Goal: Ask a question: Seek information or help from site administrators or community

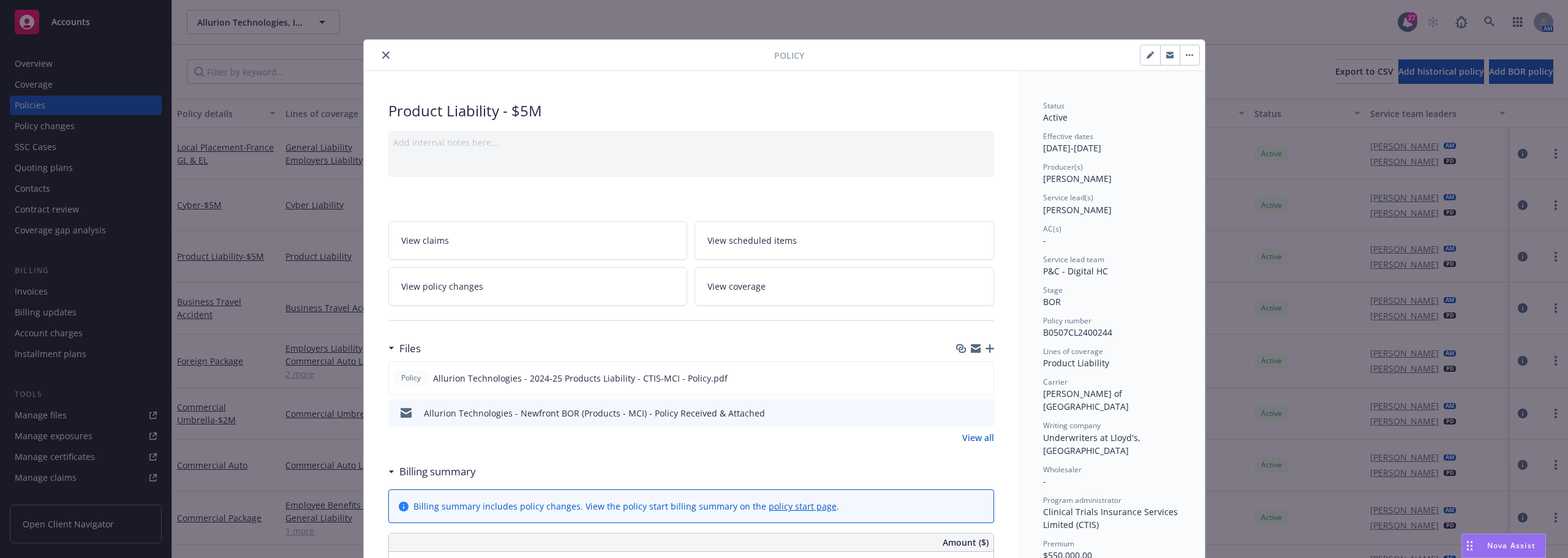
click at [1519, 552] on div "Nova Assist" at bounding box center [1504, 546] width 83 height 23
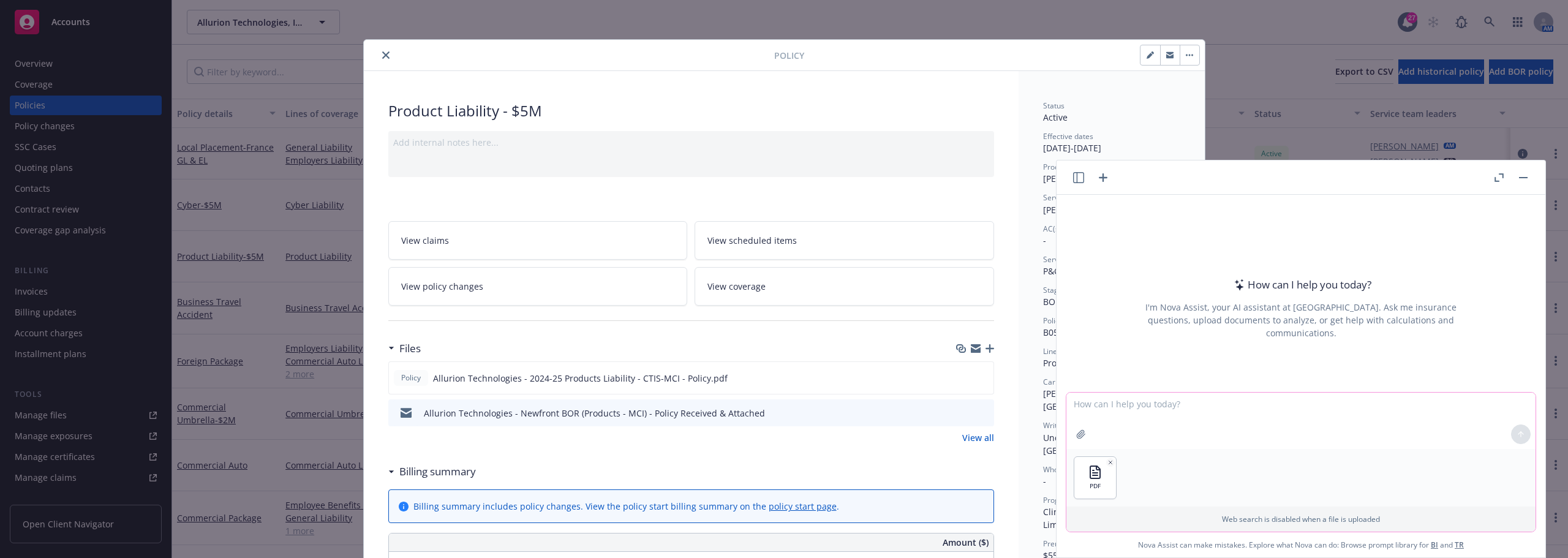
click at [1207, 398] on textarea at bounding box center [1300, 421] width 469 height 56
type textarea "What is the overall property rate?"
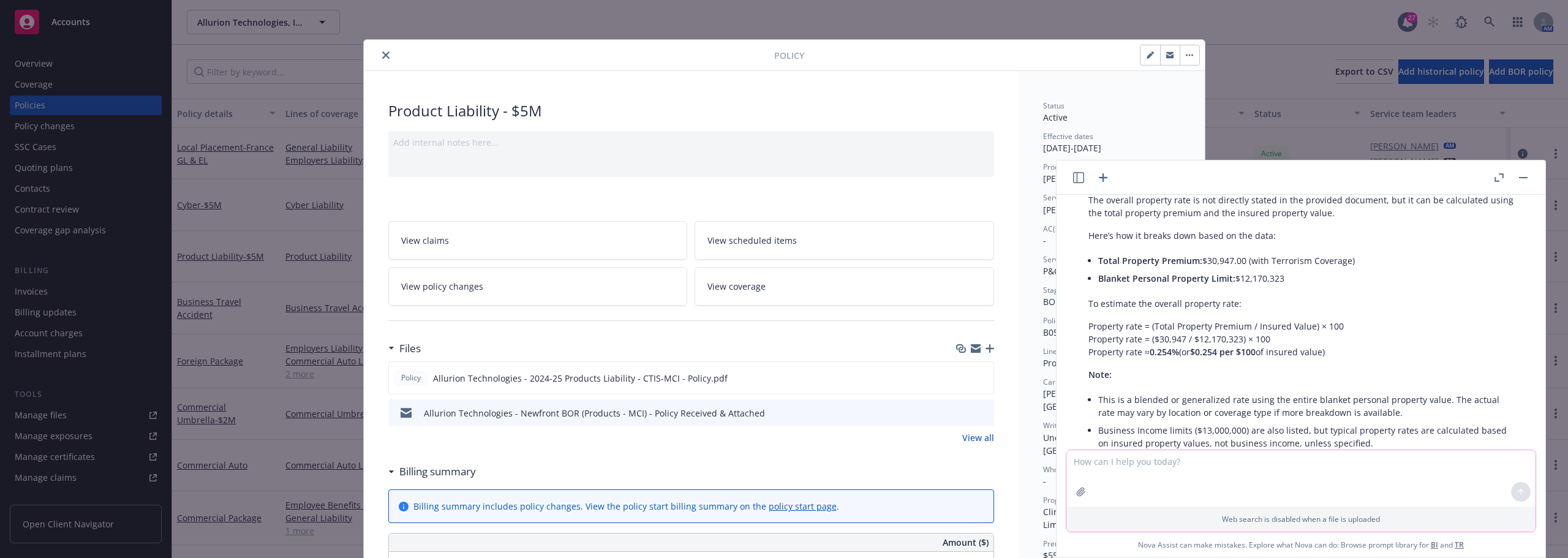
scroll to position [105, 0]
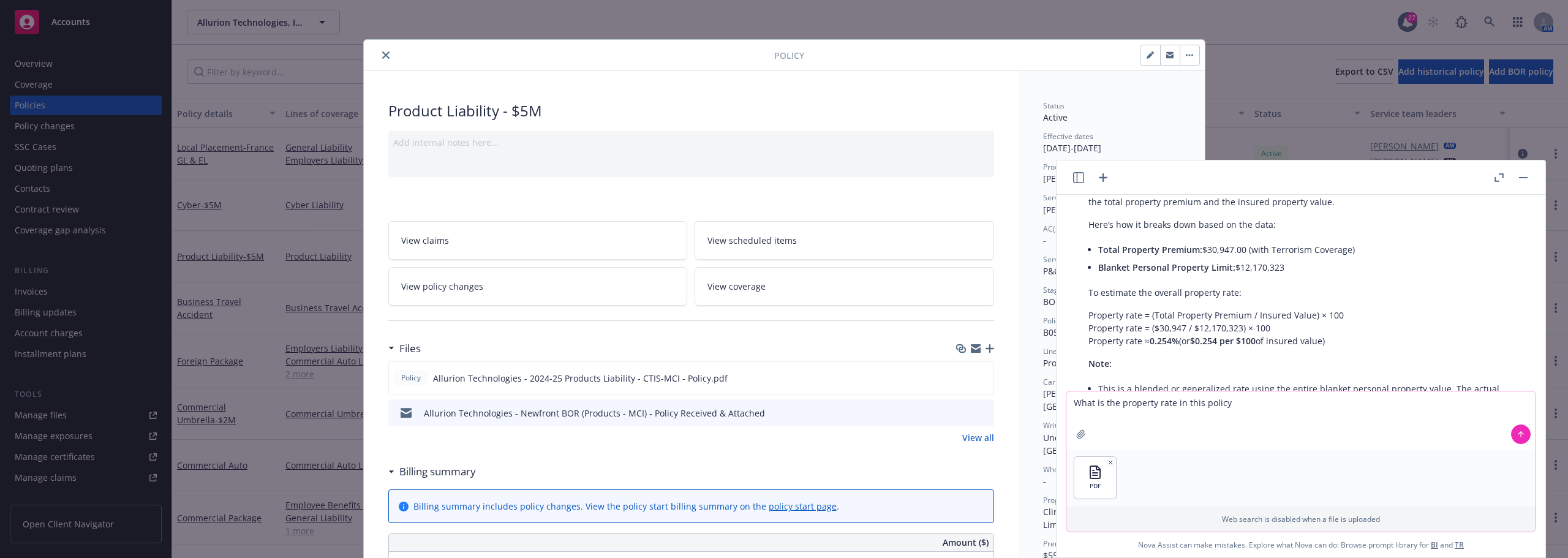
type textarea "What is the property rate in this policy?"
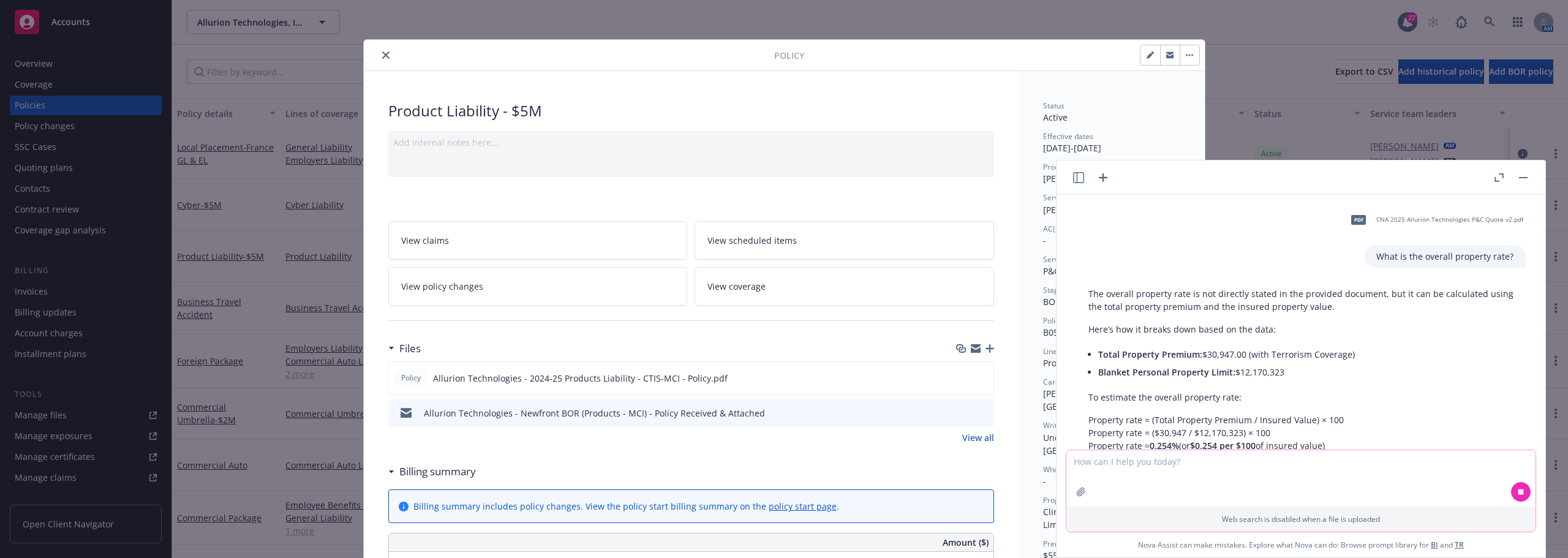
scroll to position [291, 0]
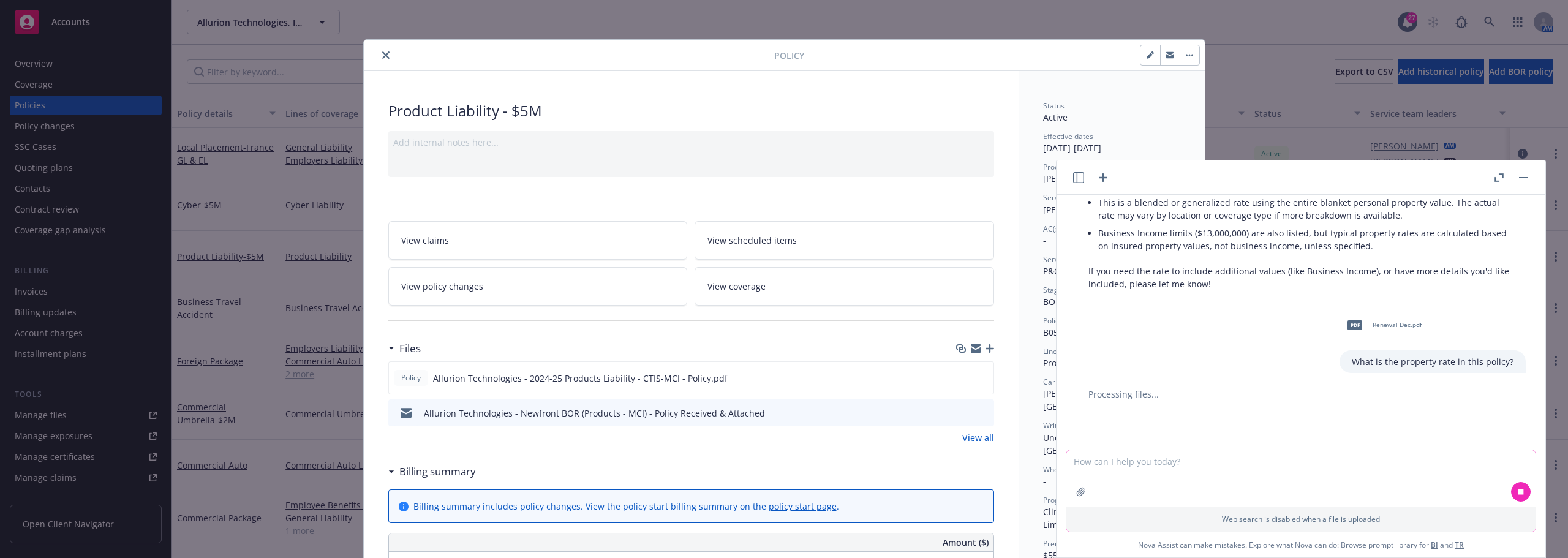
click at [1234, 459] on textarea at bounding box center [1300, 479] width 469 height 56
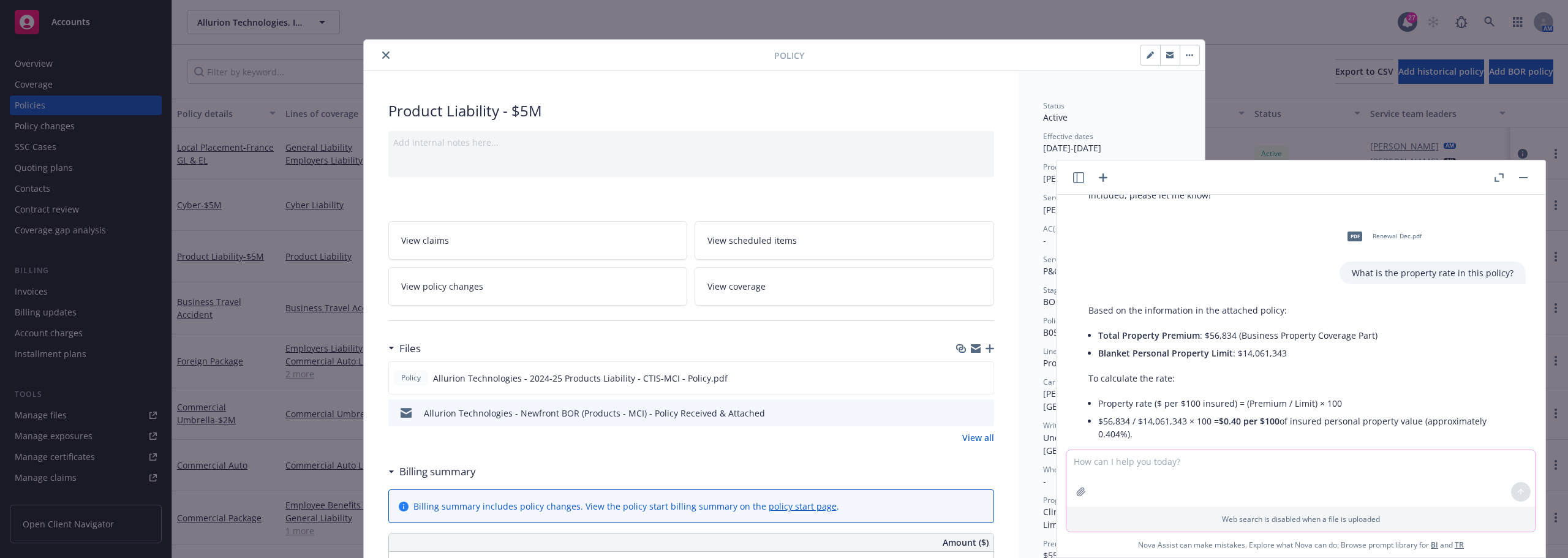
scroll to position [378, 0]
click at [1241, 353] on li "Blanket Personal Property Limit : $14,061,343" at bounding box center [1305, 356] width 415 height 18
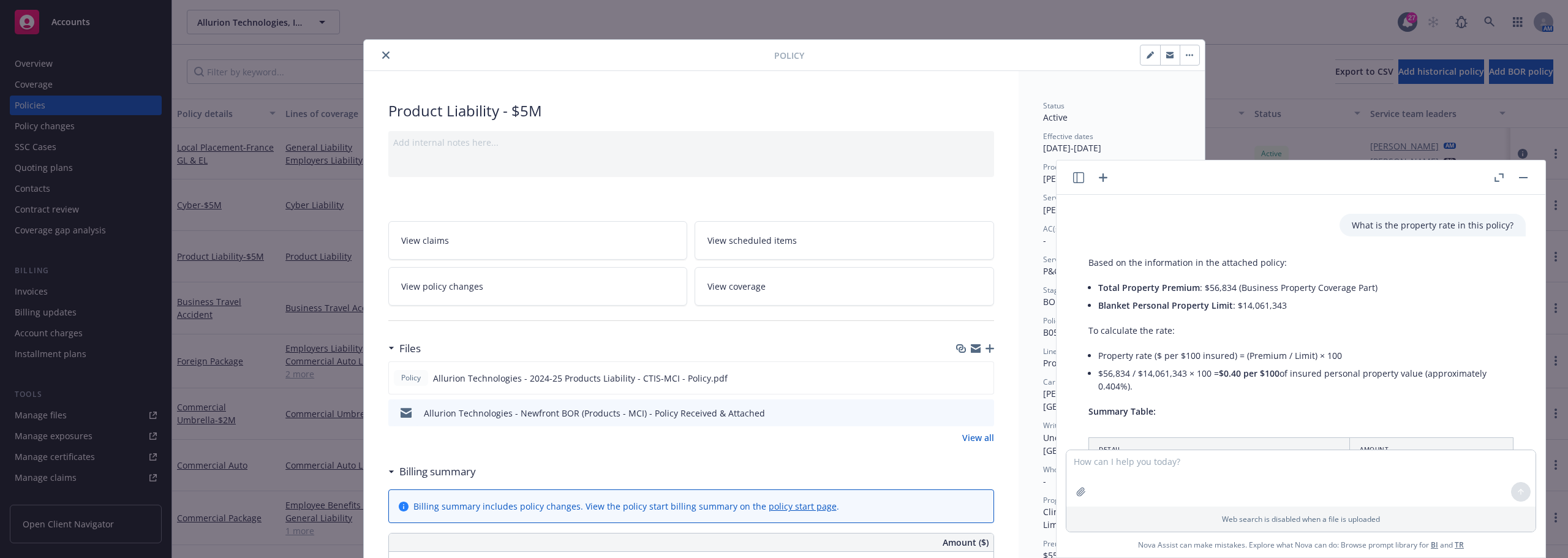
scroll to position [439, 0]
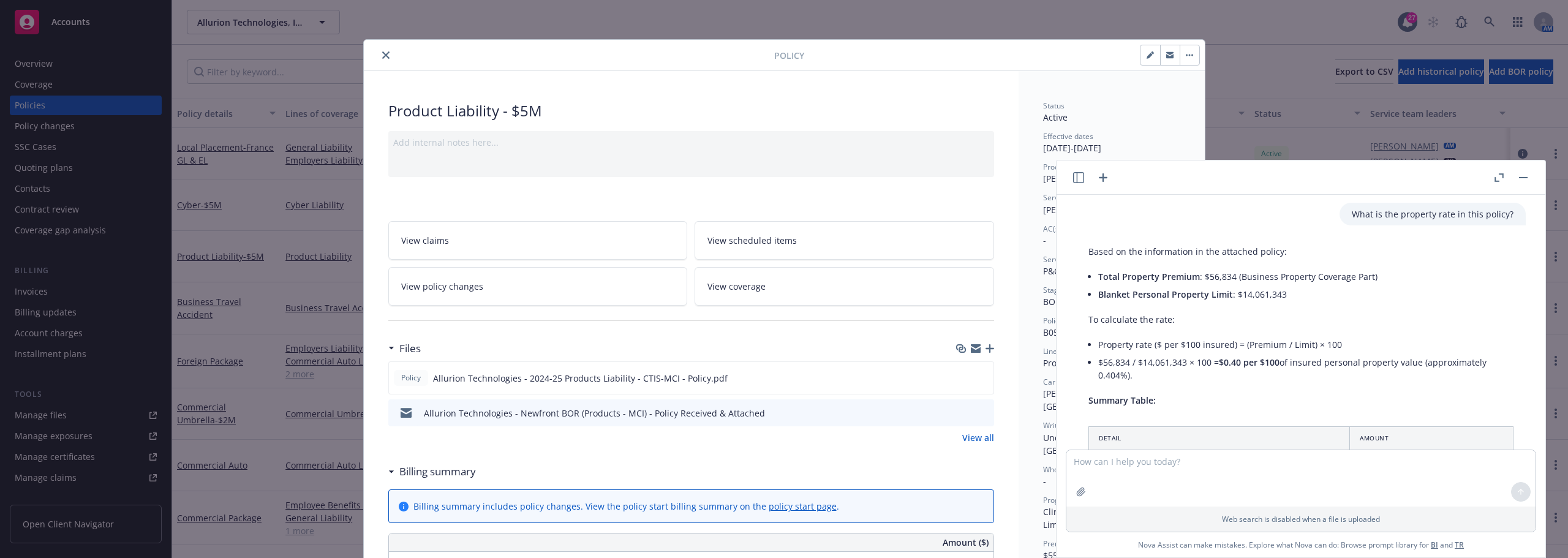
click at [1246, 362] on span "$0.40 per $100" at bounding box center [1249, 362] width 61 height 12
